Goal: Information Seeking & Learning: Learn about a topic

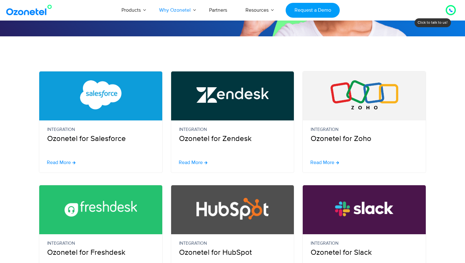
scroll to position [124, 0]
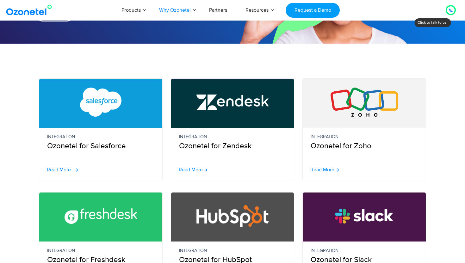
click at [64, 168] on span "Read More" at bounding box center [59, 169] width 24 height 5
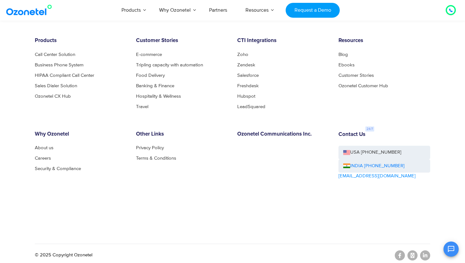
scroll to position [1569, 0]
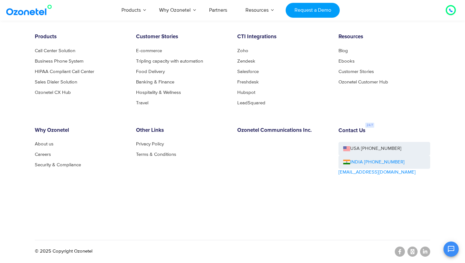
click at [345, 162] on img at bounding box center [346, 162] width 7 height 5
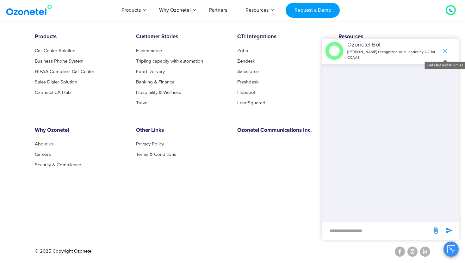
click at [446, 50] on icon "end chat or minimize" at bounding box center [446, 51] width 8 height 8
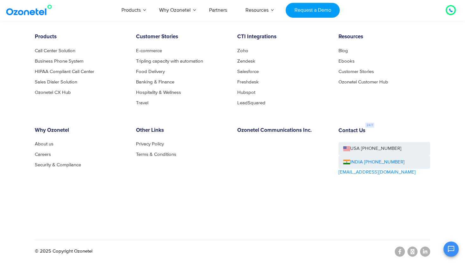
click at [450, 10] on icon at bounding box center [450, 10] width 3 height 3
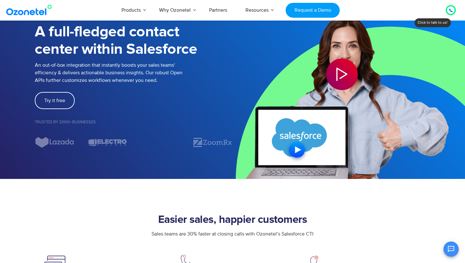
scroll to position [0, 0]
